Goal: Information Seeking & Learning: Understand process/instructions

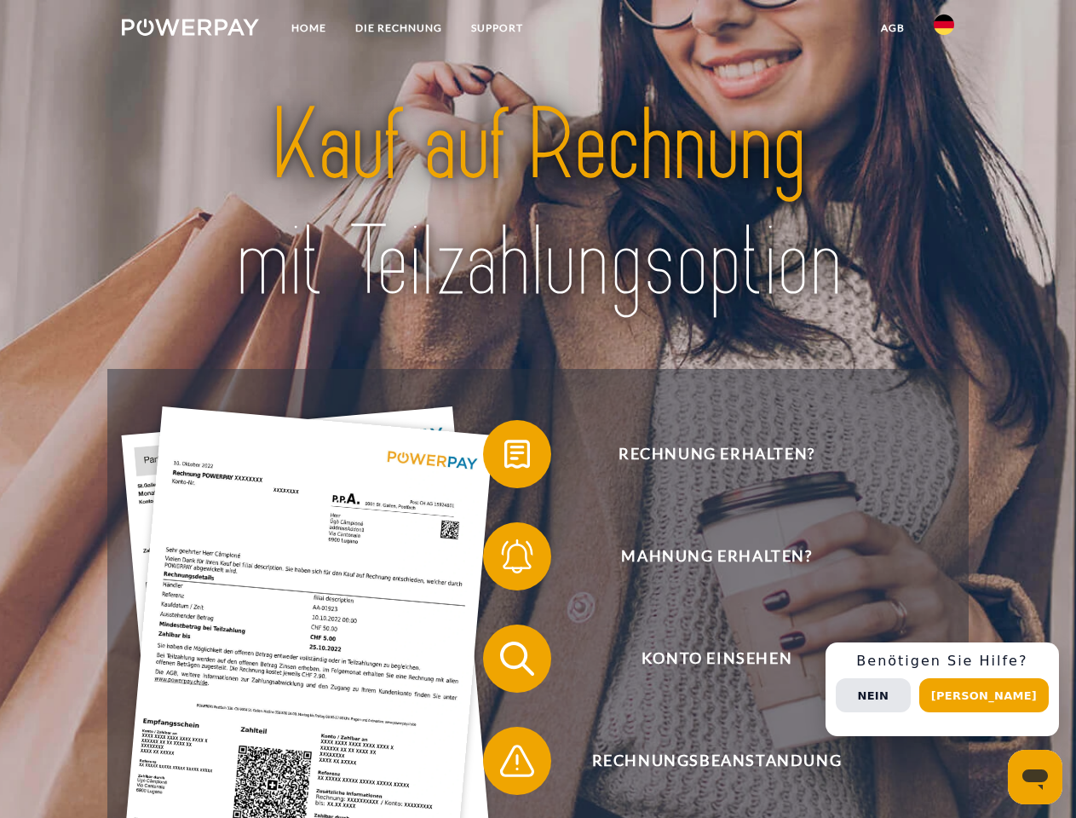
click at [190, 30] on img at bounding box center [190, 27] width 137 height 17
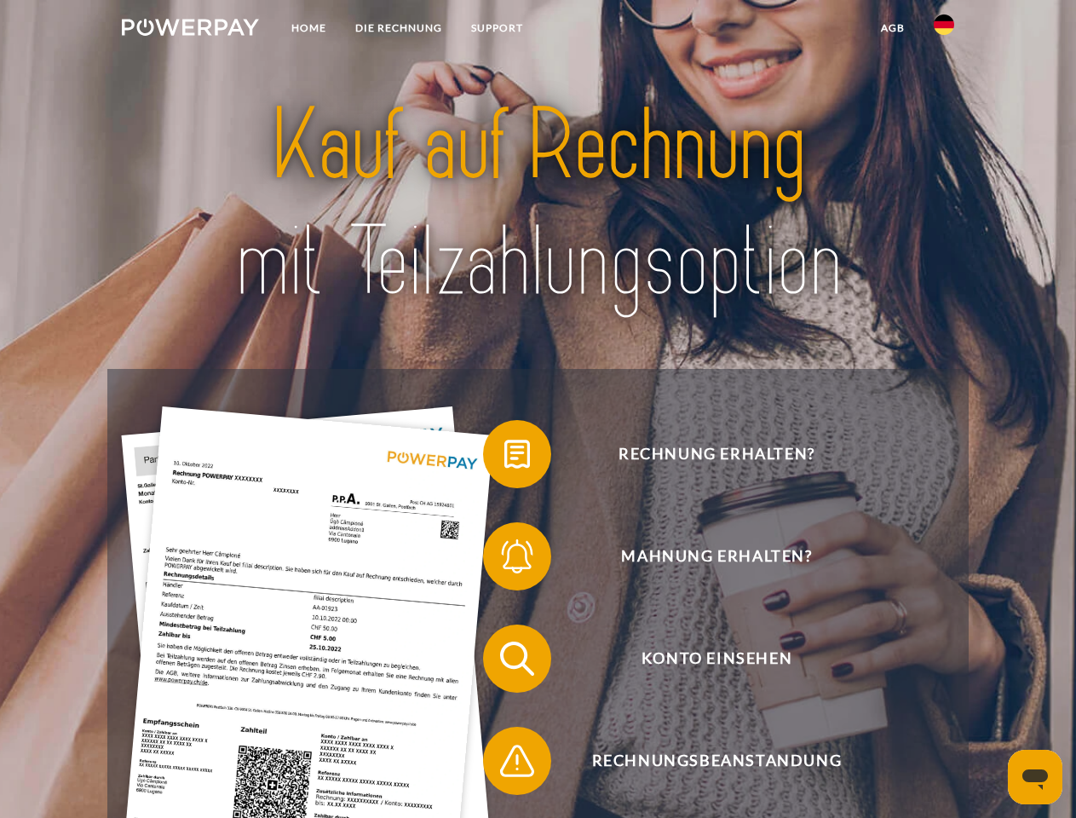
click at [944, 30] on img at bounding box center [944, 24] width 20 height 20
click at [892, 28] on link "agb" at bounding box center [893, 28] width 53 height 31
click at [504, 458] on span at bounding box center [491, 454] width 85 height 85
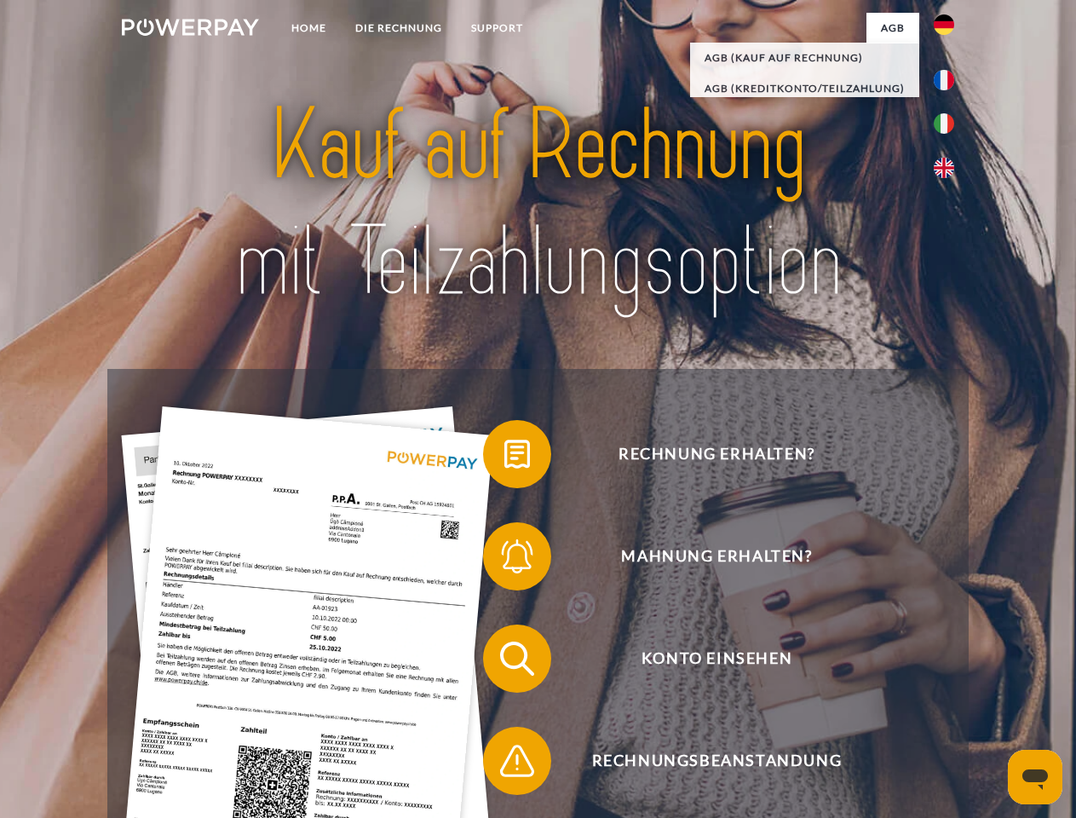
click at [504, 560] on span at bounding box center [491, 556] width 85 height 85
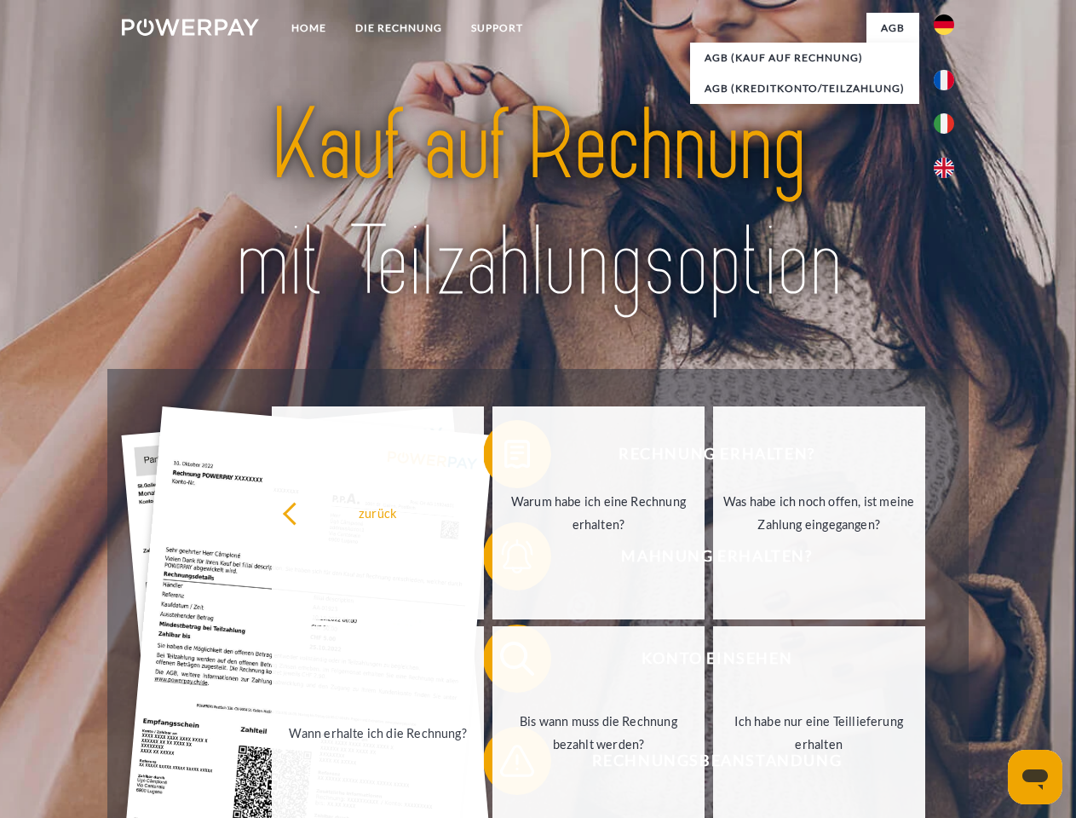
click at [504, 662] on link "Bis wann muss die Rechnung bezahlt werden?" at bounding box center [599, 732] width 212 height 213
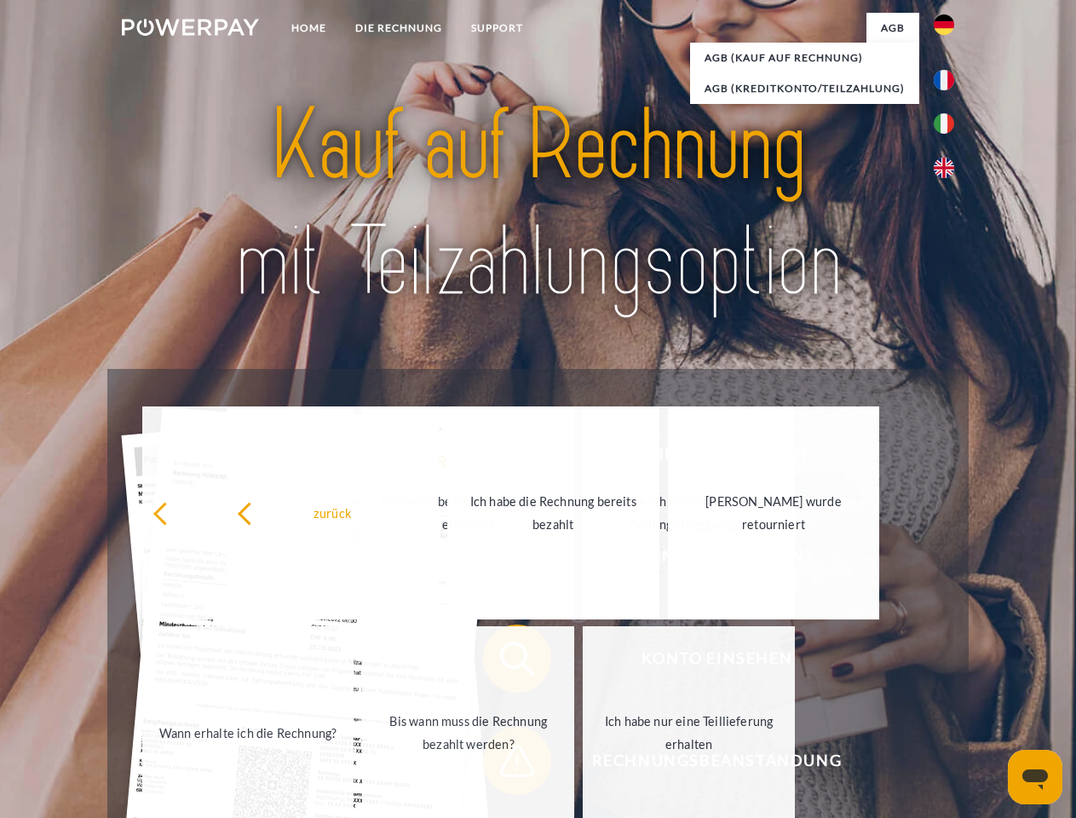
click at [504, 764] on span at bounding box center [491, 760] width 85 height 85
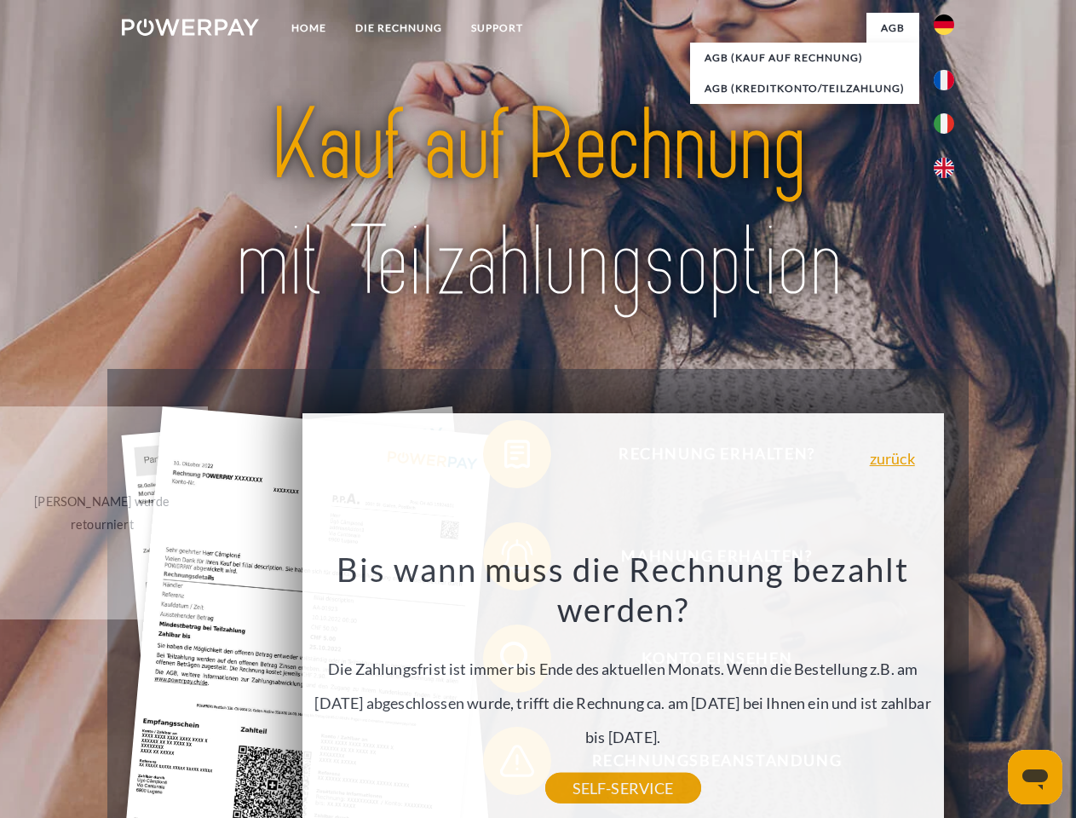
click at [948, 689] on div "Rechnung erhalten? Mahnung erhalten? Konto einsehen" at bounding box center [537, 710] width 861 height 682
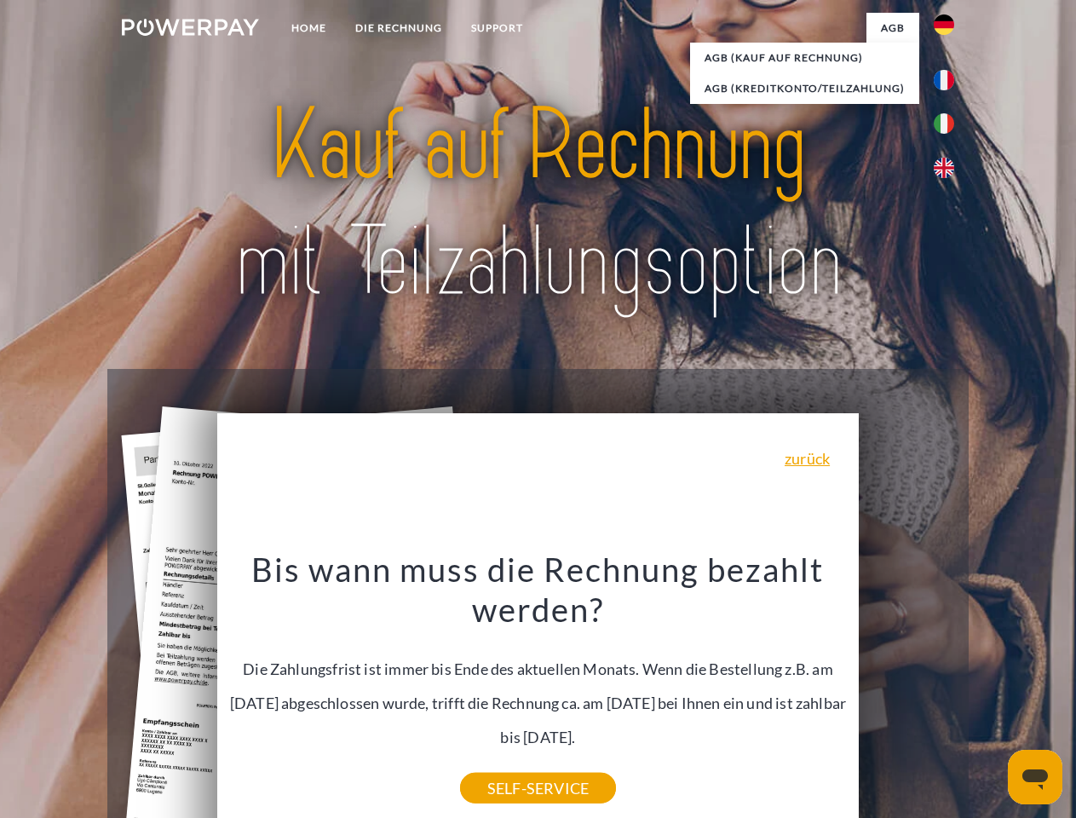
click at [907, 693] on span "Konto einsehen" at bounding box center [717, 659] width 418 height 68
click at [990, 695] on header "Home DIE RECHNUNG SUPPORT" at bounding box center [538, 588] width 1076 height 1177
